Goal: Obtain resource: Download file/media

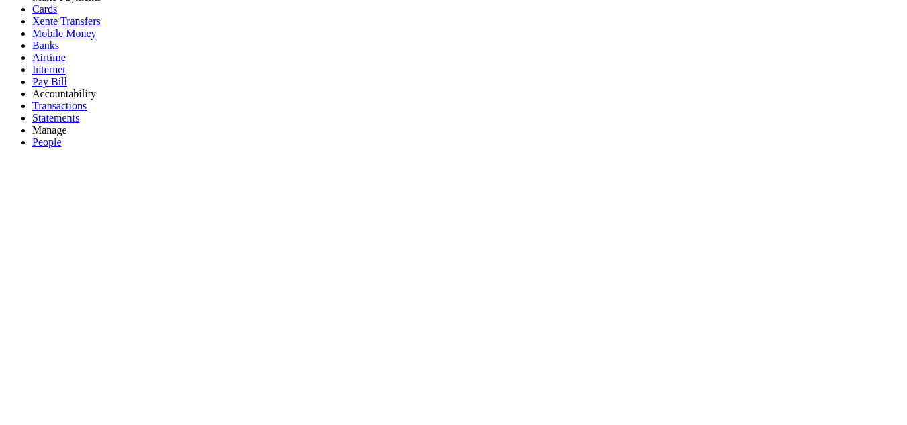
scroll to position [63, 0]
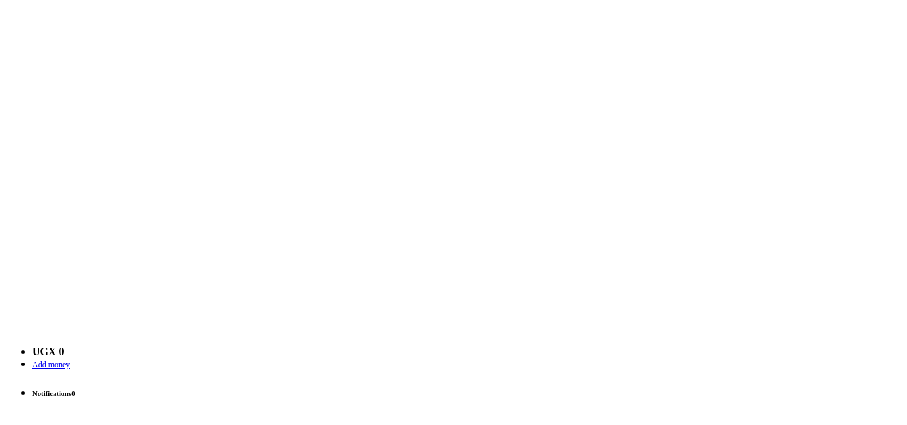
scroll to position [744, 0]
